Goal: Task Accomplishment & Management: Manage account settings

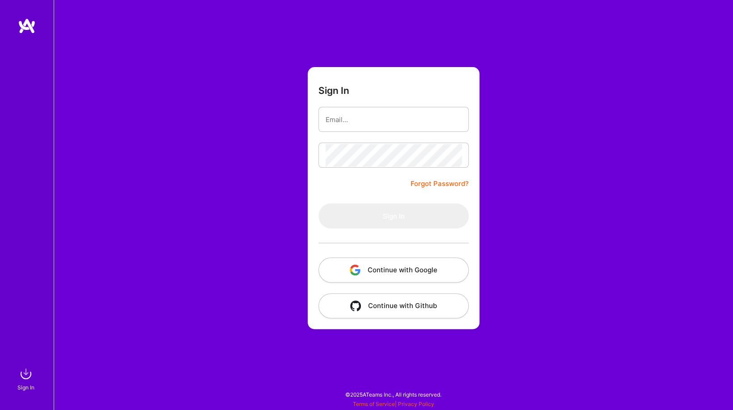
click at [409, 100] on form "Sign In Forgot Password? Sign In Continue with Google Continue with Github" at bounding box center [394, 198] width 172 height 262
click at [406, 108] on div at bounding box center [393, 119] width 150 height 25
click at [403, 121] on input "email" at bounding box center [394, 119] width 136 height 23
type input "[EMAIL_ADDRESS][DOMAIN_NAME]"
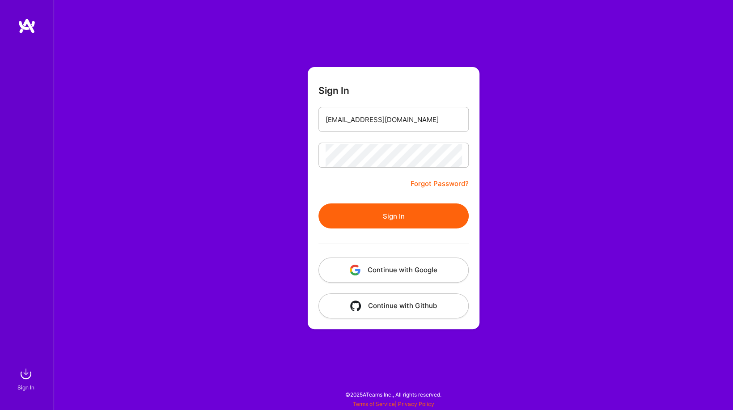
click at [417, 230] on div at bounding box center [393, 243] width 150 height 29
click at [421, 220] on button "Sign In" at bounding box center [393, 215] width 150 height 25
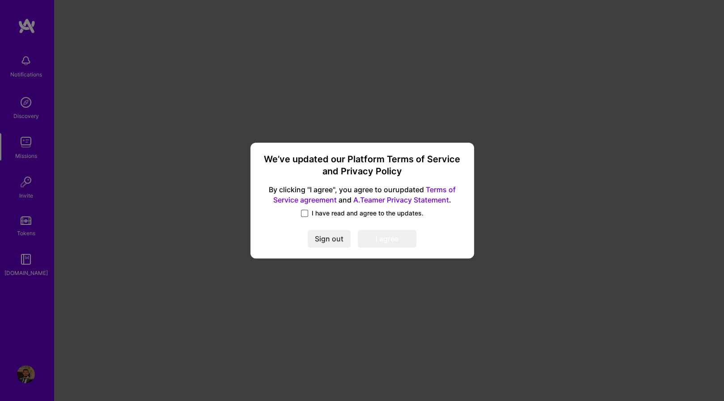
click at [304, 212] on span at bounding box center [304, 213] width 7 height 7
click at [0, 0] on input "I have read and agree to the updates." at bounding box center [0, 0] width 0 height 0
click at [305, 213] on icon at bounding box center [304, 214] width 4 height 4
click at [0, 0] on input "I have read and agree to the updates." at bounding box center [0, 0] width 0 height 0
